Goal: Find specific page/section: Find specific page/section

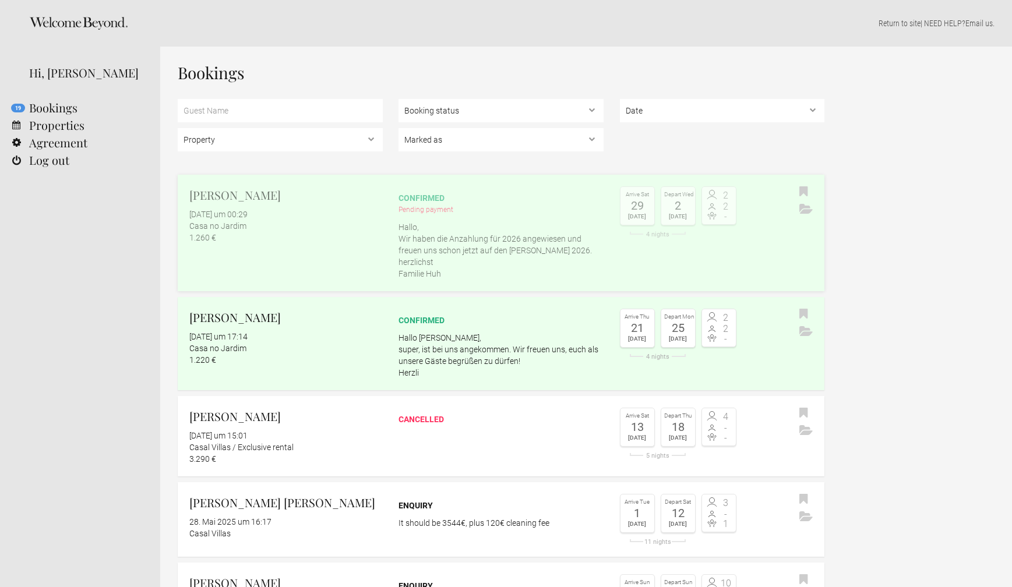
click at [496, 247] on p "Hallo, Wir haben die Anzahlung für 2026 angewiesen und freuen uns schon jetzt a…" at bounding box center [500, 250] width 205 height 58
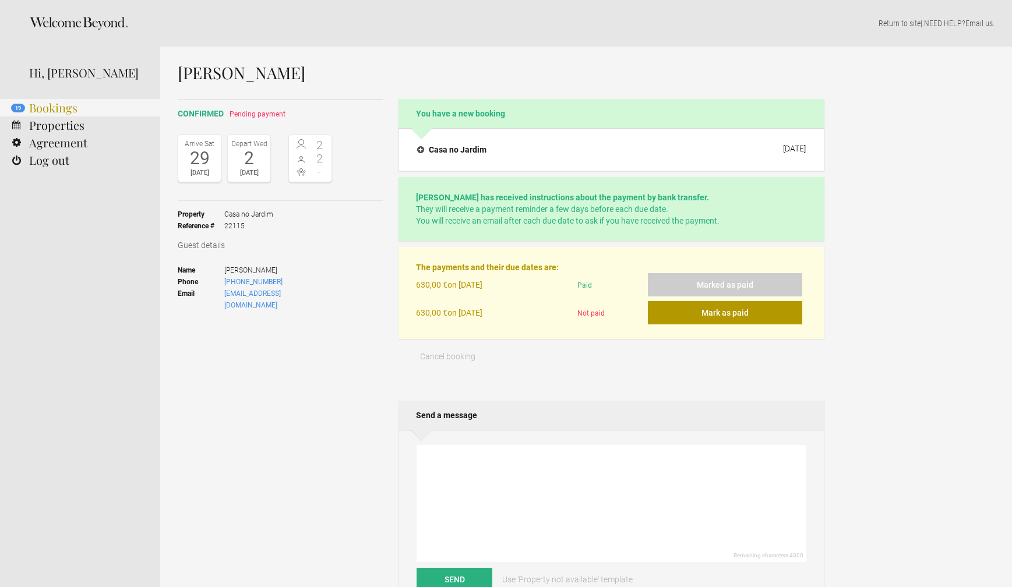
click at [63, 108] on link "19 Bookings" at bounding box center [80, 107] width 160 height 17
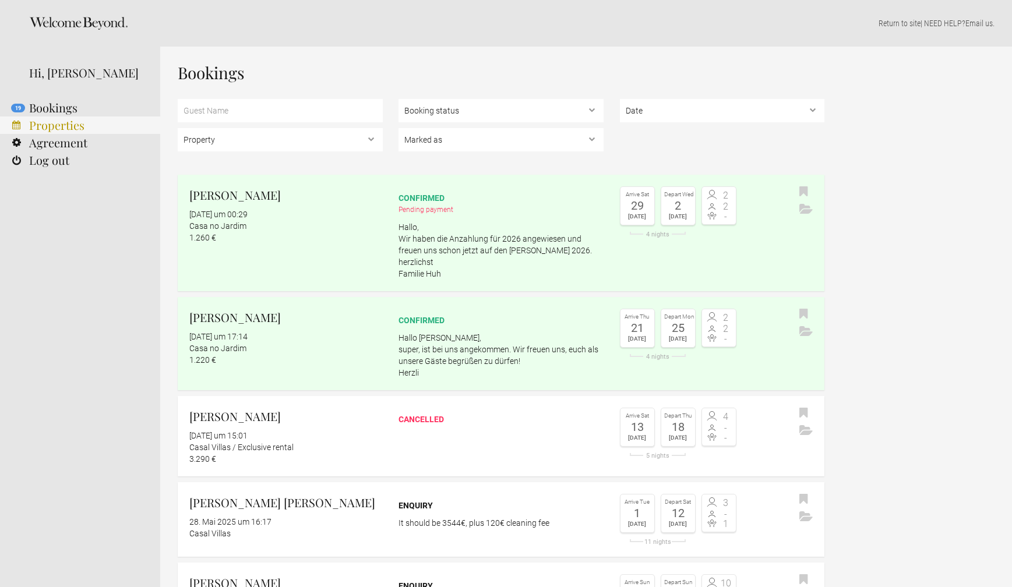
click at [69, 129] on link "Properties" at bounding box center [80, 124] width 160 height 17
